Goal: Task Accomplishment & Management: Complete application form

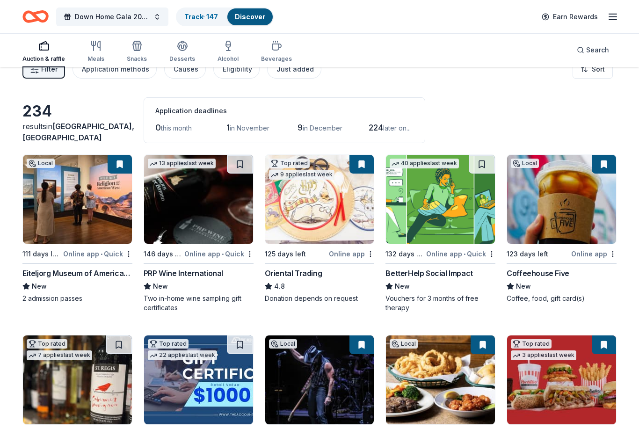
scroll to position [10, 0]
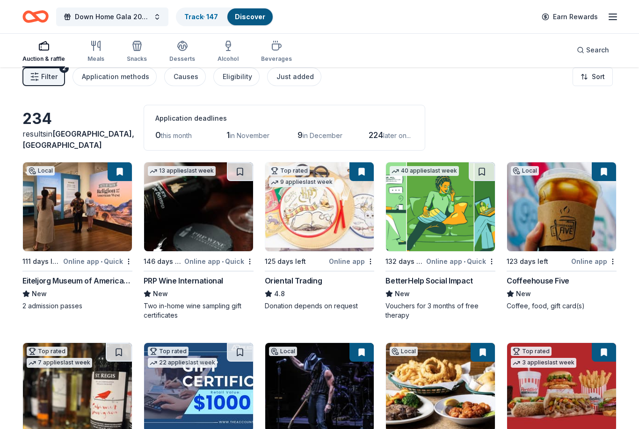
click at [267, 135] on span "in November" at bounding box center [250, 136] width 40 height 8
click at [258, 134] on span "in November" at bounding box center [250, 136] width 40 height 8
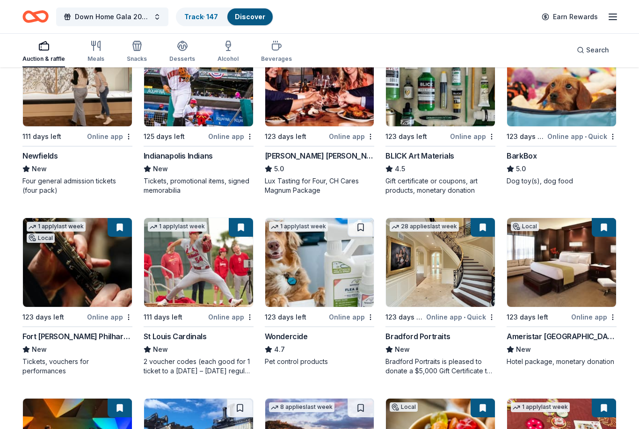
scroll to position [676, 0]
click at [105, 258] on img at bounding box center [77, 262] width 109 height 89
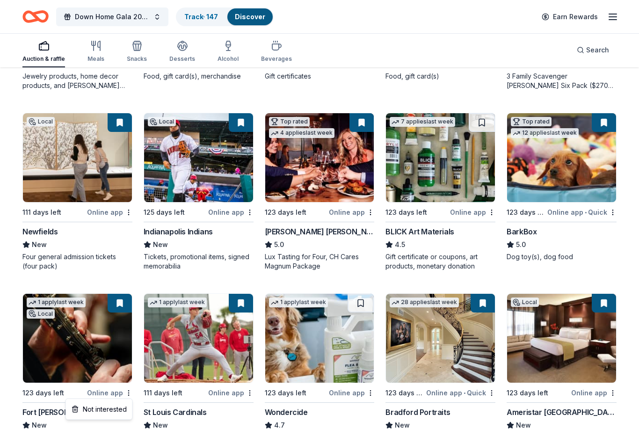
scroll to position [600, 0]
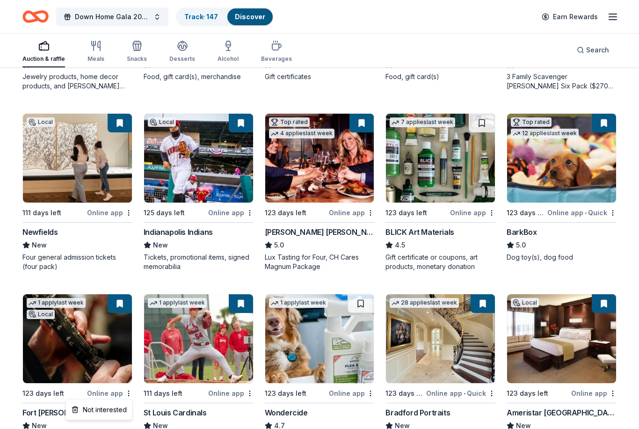
click at [215, 15] on link "Track · 147" at bounding box center [201, 17] width 34 height 8
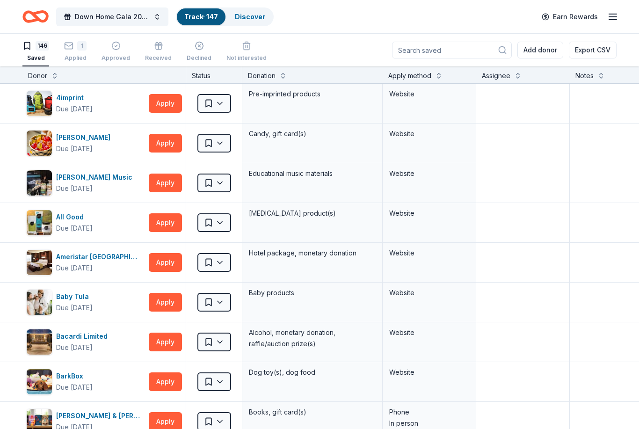
click at [72, 47] on icon "button" at bounding box center [68, 45] width 9 height 9
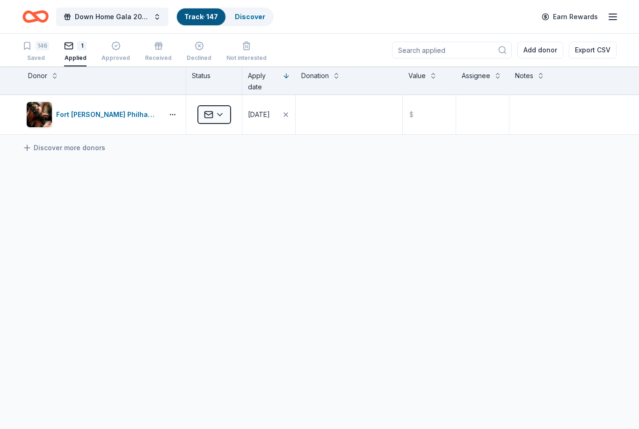
click at [69, 18] on span "button" at bounding box center [67, 16] width 7 height 7
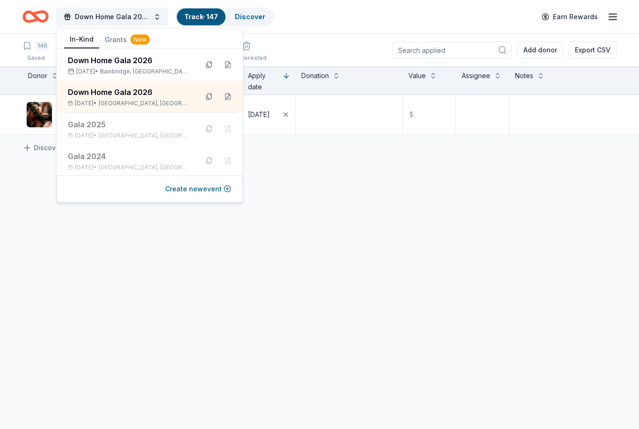
click at [87, 98] on div "Down Home Gala [DATE], 2026 • [GEOGRAPHIC_DATA], [GEOGRAPHIC_DATA]" at bounding box center [129, 96] width 122 height 21
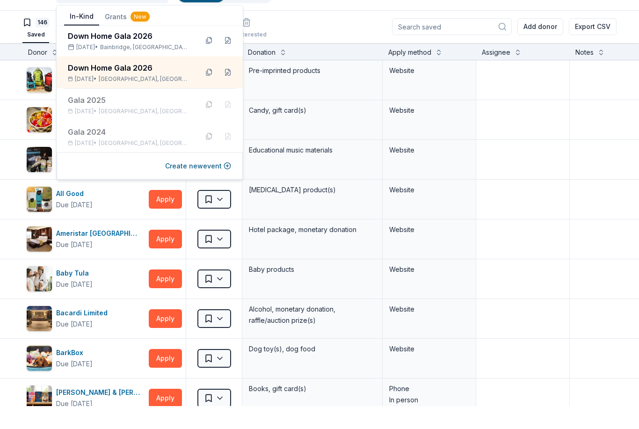
scroll to position [0, 0]
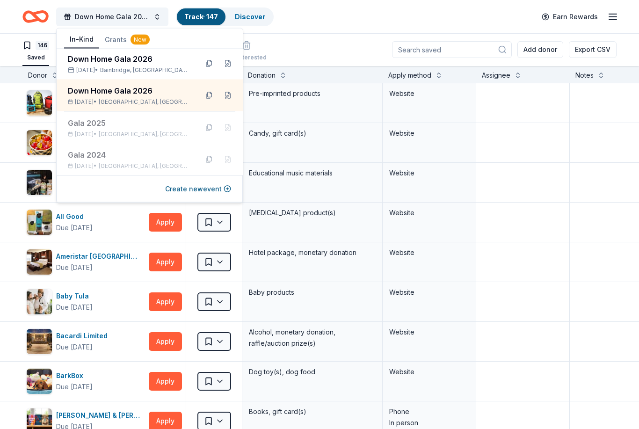
click at [115, 273] on div "Ameristar [GEOGRAPHIC_DATA] Due [DATE]" at bounding box center [85, 262] width 119 height 26
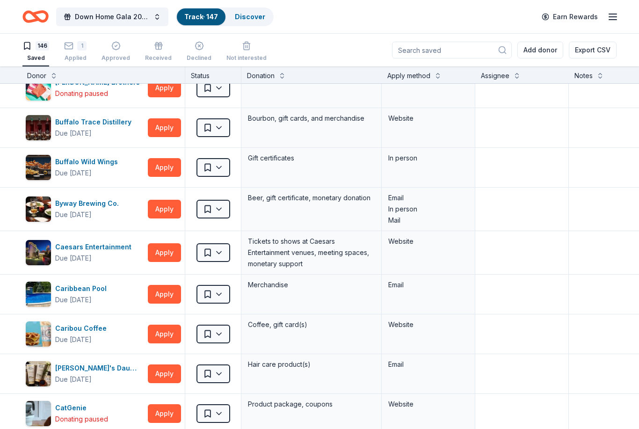
scroll to position [854, 1]
click at [167, 127] on button "Apply" at bounding box center [163, 127] width 33 height 19
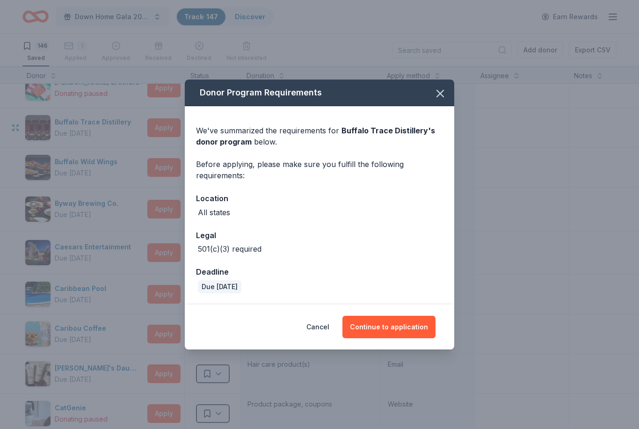
click at [398, 330] on button "Continue to application" at bounding box center [388, 327] width 93 height 22
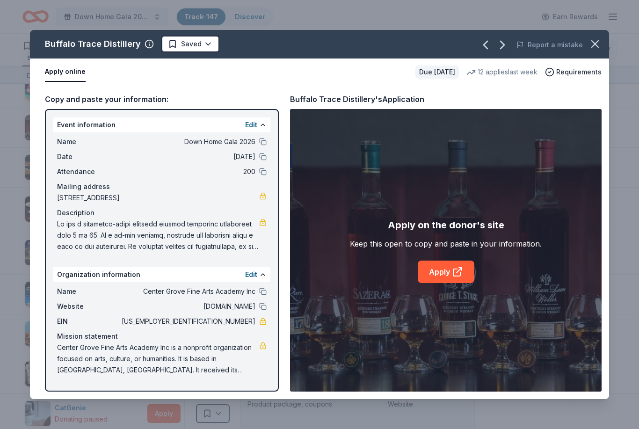
click at [443, 266] on link "Apply" at bounding box center [445, 271] width 57 height 22
click at [602, 44] on button "button" at bounding box center [594, 44] width 21 height 21
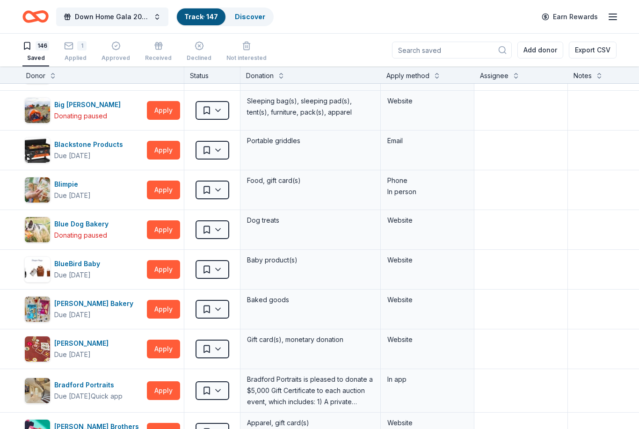
click at [155, 26] on button "Down Home Gala 2026" at bounding box center [112, 16] width 112 height 19
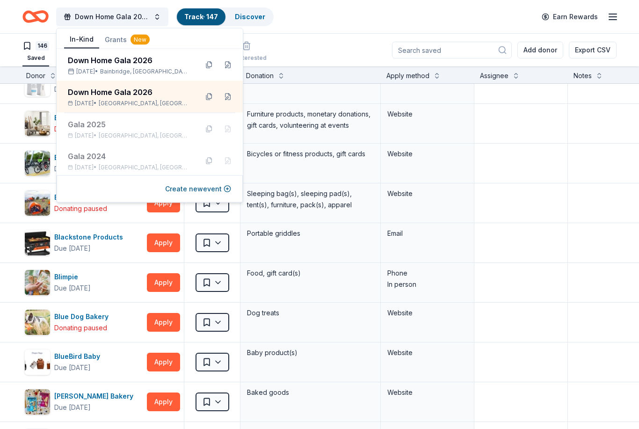
scroll to position [417, 2]
click at [170, 69] on div "[DATE] • [GEOGRAPHIC_DATA], [GEOGRAPHIC_DATA]" at bounding box center [129, 71] width 122 height 7
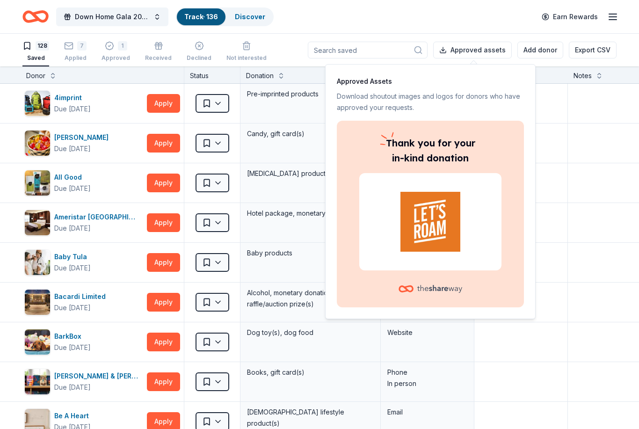
click at [73, 58] on div "Applied" at bounding box center [75, 57] width 22 height 7
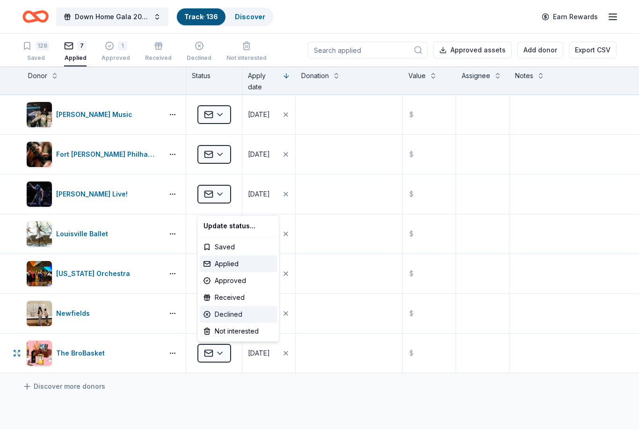
click at [245, 316] on div "Declined" at bounding box center [239, 314] width 78 height 17
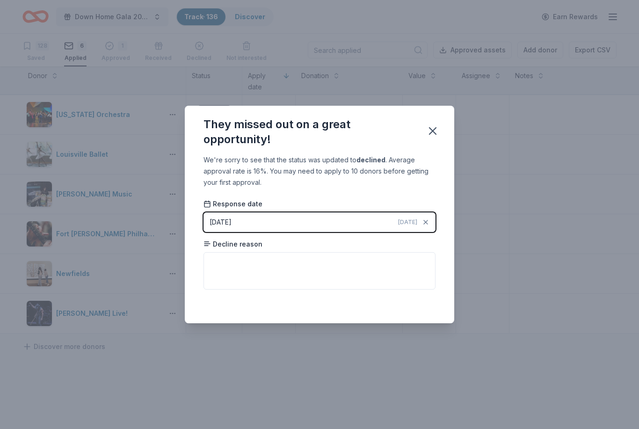
click at [435, 128] on icon "button" at bounding box center [432, 131] width 7 height 7
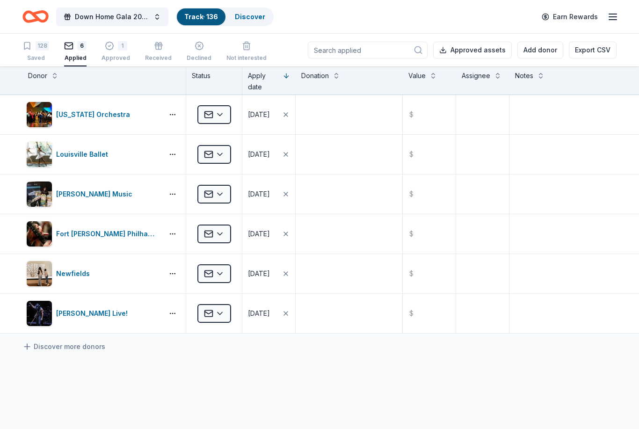
click at [109, 58] on div "Approved" at bounding box center [115, 57] width 29 height 7
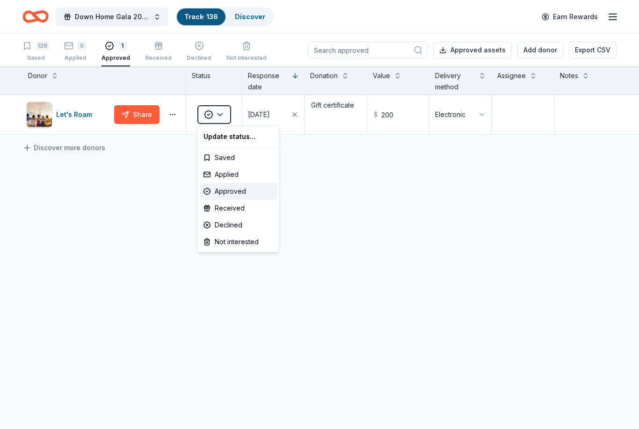
click at [323, 395] on html "Down Home Gala 2026 Track · 136 Discover Earn Rewards 128 Saved 6 Applied 1 App…" at bounding box center [319, 214] width 639 height 429
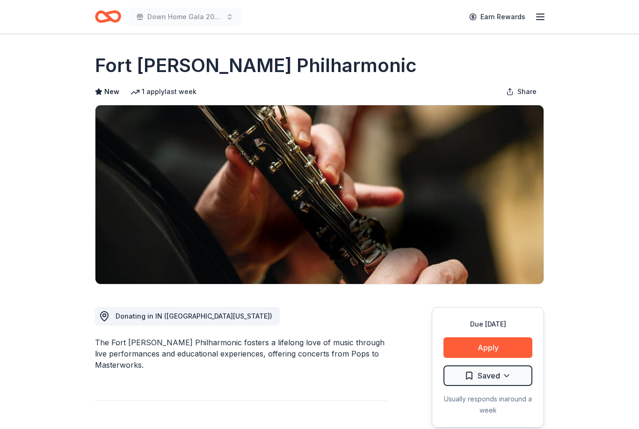
click at [520, 350] on button "Apply" at bounding box center [487, 347] width 89 height 21
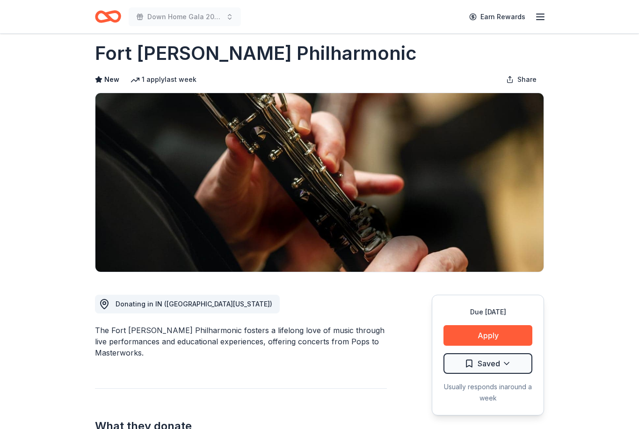
scroll to position [12, 0]
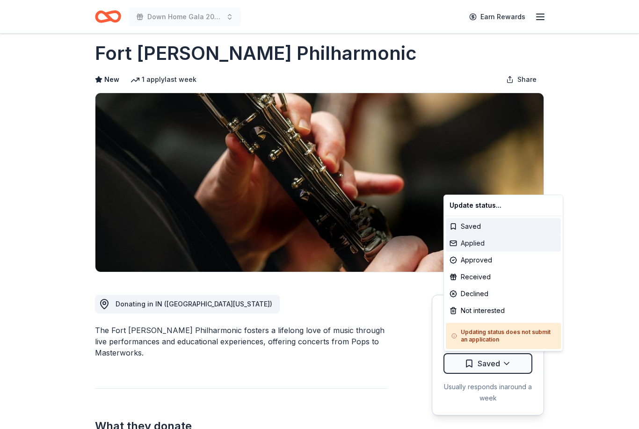
click at [497, 245] on div "Applied" at bounding box center [503, 243] width 115 height 17
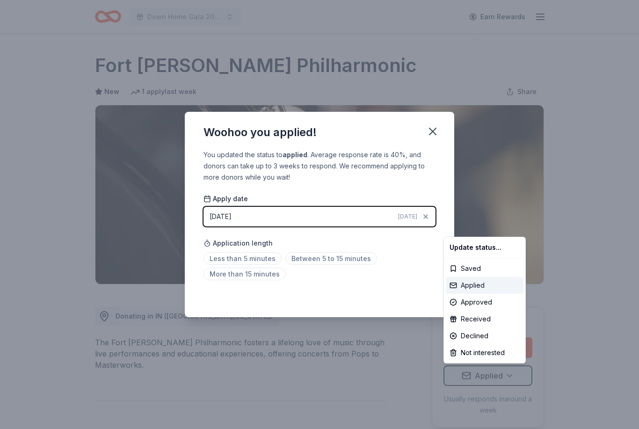
scroll to position [0, 0]
